Goal: Information Seeking & Learning: Learn about a topic

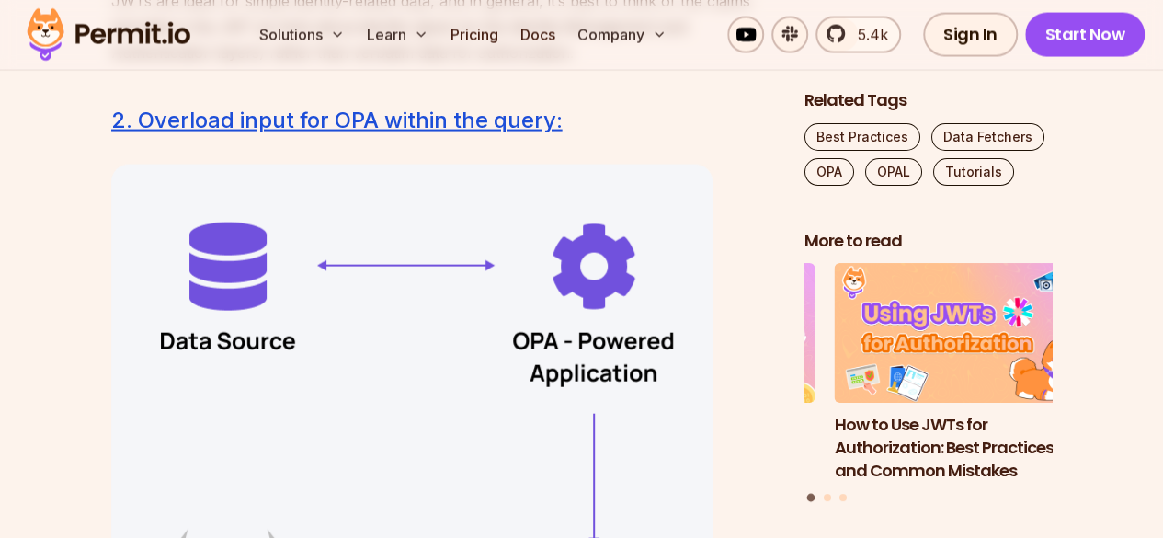
scroll to position [5514, 0]
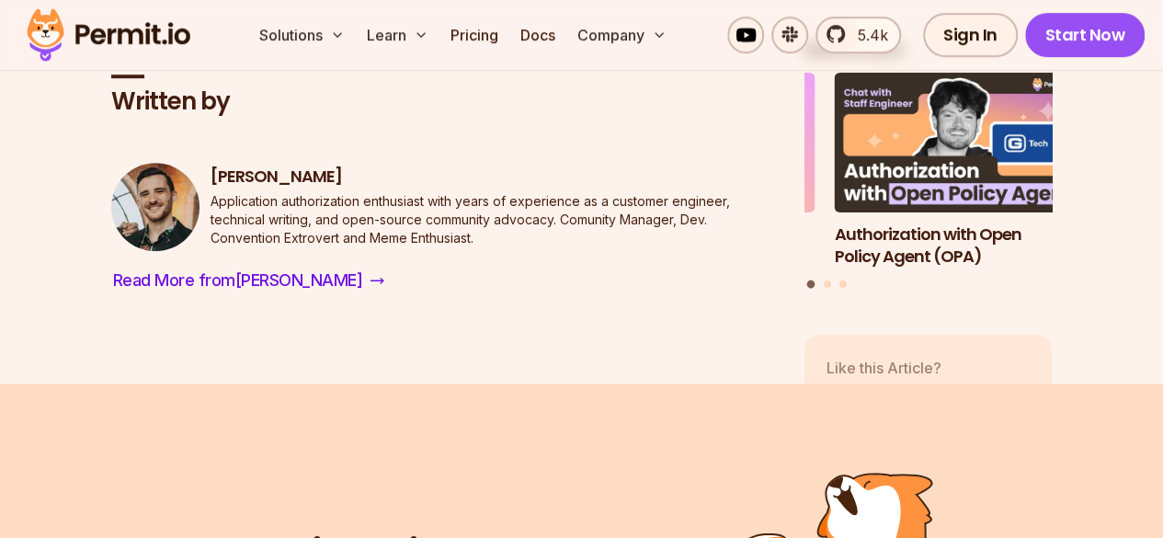
scroll to position [8087, 0]
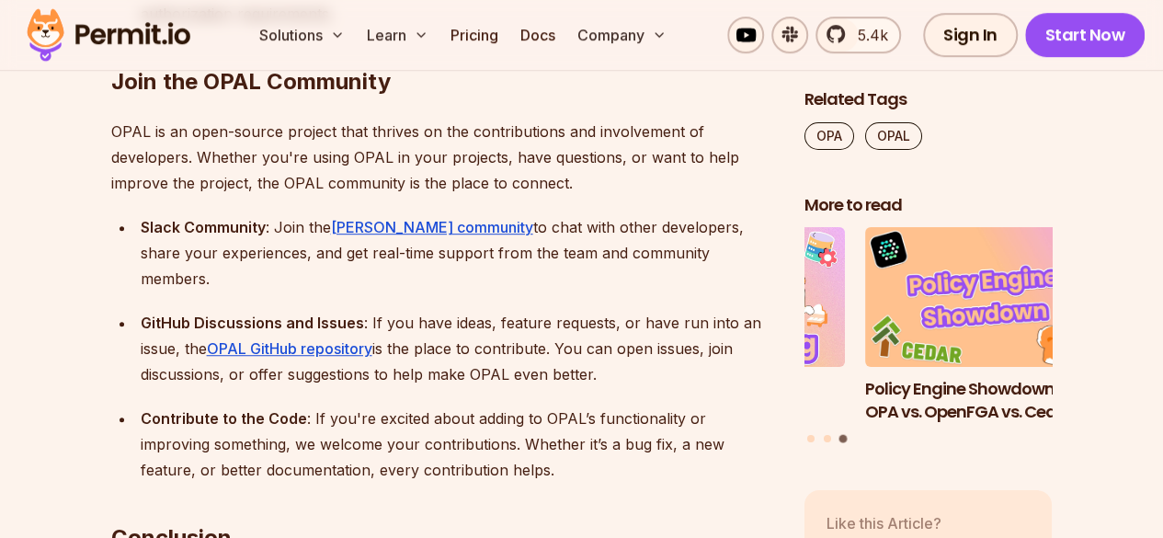
scroll to position [10476, 0]
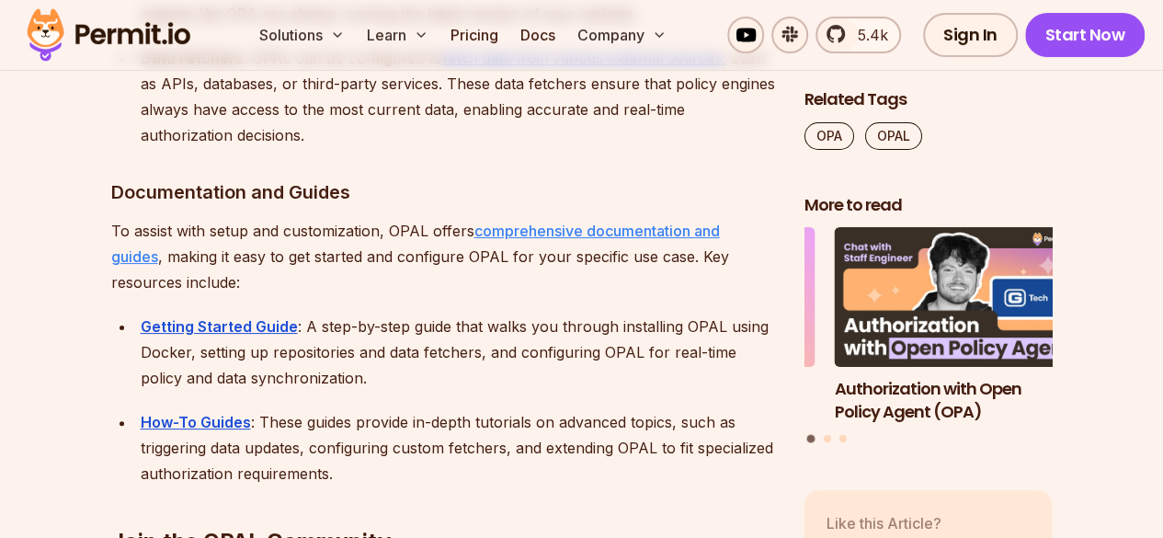
click at [588, 221] on link "comprehensive documentation and guides" at bounding box center [415, 243] width 608 height 44
click at [267, 317] on strong "Getting Started Guide" at bounding box center [219, 326] width 157 height 18
click at [206, 413] on strong "How-To Guides" at bounding box center [196, 422] width 110 height 18
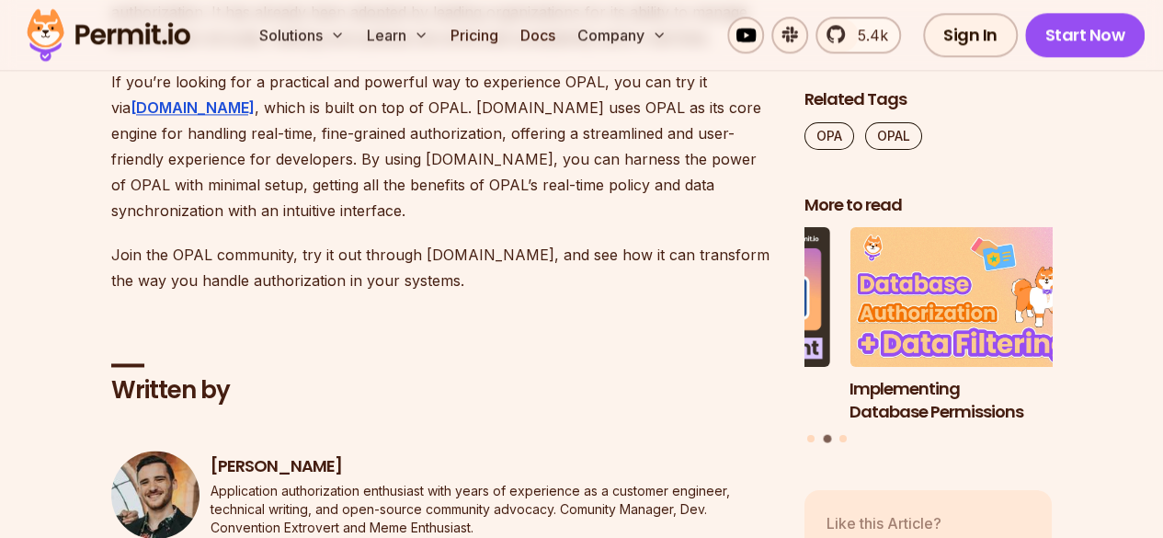
scroll to position [11947, 0]
